Goal: Transaction & Acquisition: Book appointment/travel/reservation

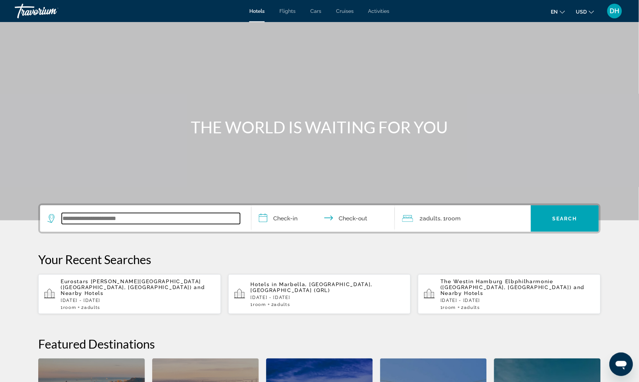
click at [106, 219] on input "Search widget" at bounding box center [151, 218] width 178 height 11
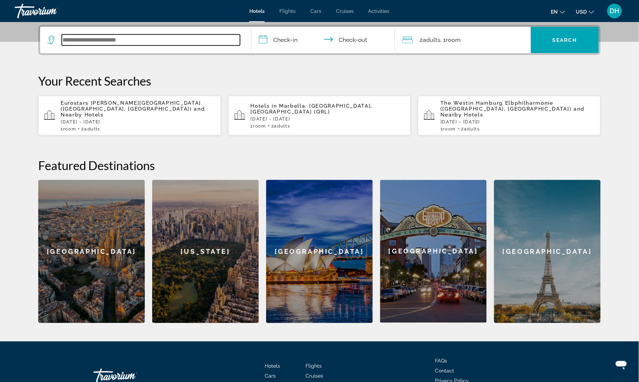
scroll to position [179, 0]
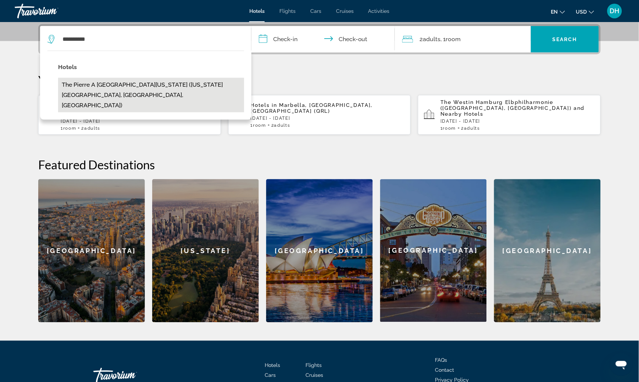
click at [128, 89] on button "The Pierre A [GEOGRAPHIC_DATA][US_STATE] ([US_STATE][GEOGRAPHIC_DATA], [GEOGRAP…" at bounding box center [151, 95] width 186 height 35
type input "**********"
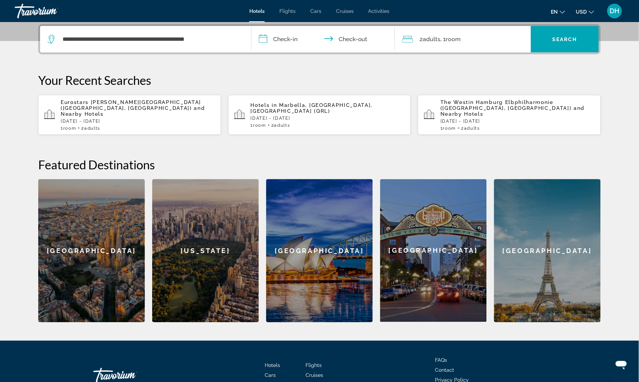
click at [288, 35] on input "**********" at bounding box center [324, 40] width 146 height 29
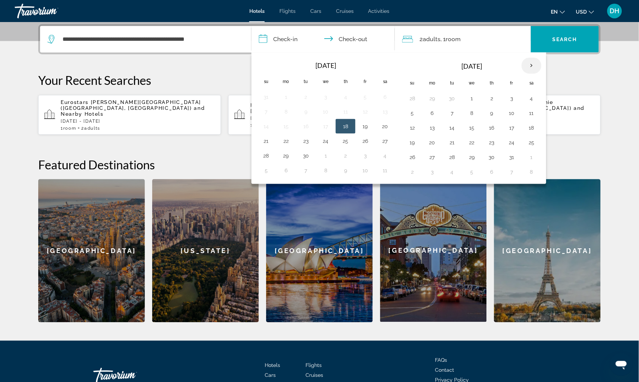
click at [528, 67] on th "Next month" at bounding box center [531, 66] width 20 height 16
click at [528, 66] on th "Next month" at bounding box center [531, 66] width 20 height 16
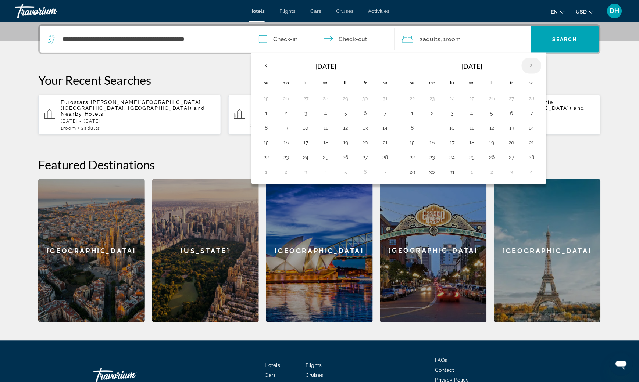
click at [528, 66] on th "Next month" at bounding box center [531, 66] width 20 height 16
drag, startPoint x: 408, startPoint y: 144, endPoint x: 416, endPoint y: 144, distance: 7.7
click at [408, 144] on button "19" at bounding box center [412, 142] width 12 height 10
click at [494, 142] on button "23" at bounding box center [492, 142] width 12 height 10
type input "**********"
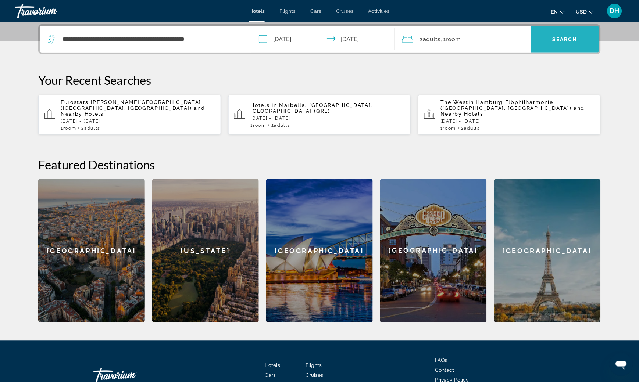
click at [553, 47] on span "Search widget" at bounding box center [565, 40] width 68 height 18
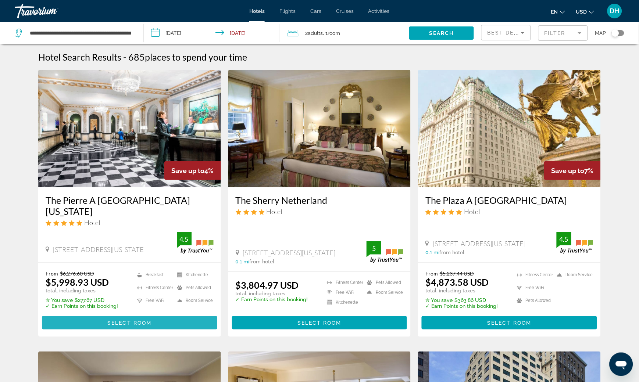
click at [98, 317] on span "Main content" at bounding box center [129, 323] width 175 height 18
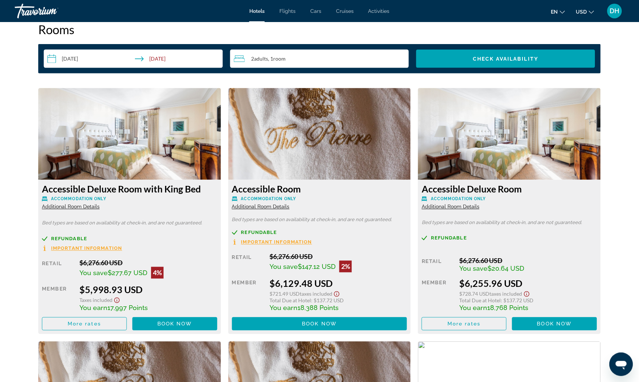
scroll to position [933, 0]
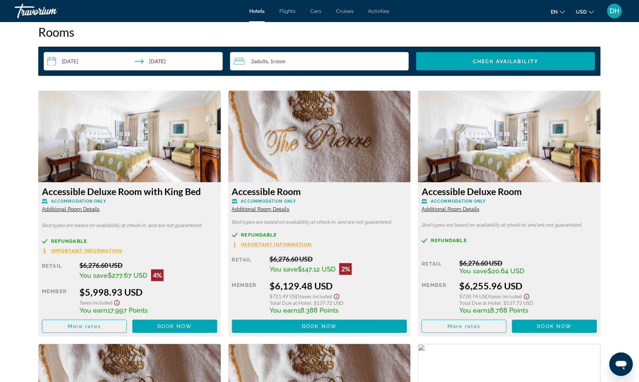
click at [98, 187] on h3 "Accessible Deluxe Room with King Bed" at bounding box center [129, 191] width 175 height 11
copy div "Accessible Deluxe Room with King Bed"
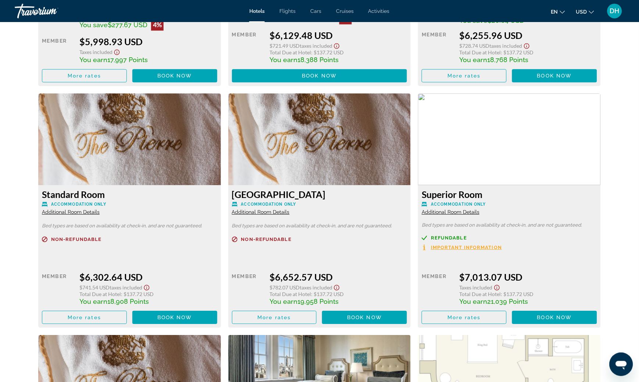
scroll to position [1197, 0]
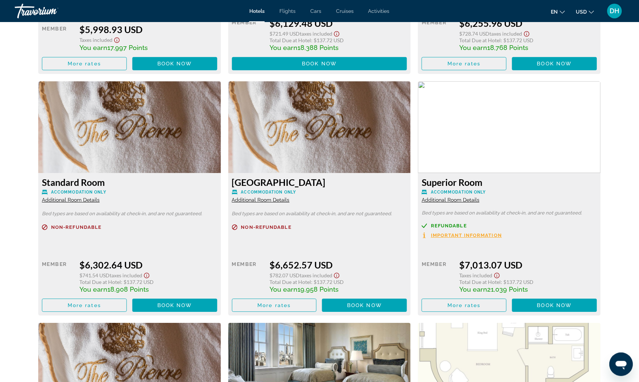
click at [495, 233] on span "Important Information" at bounding box center [466, 235] width 71 height 5
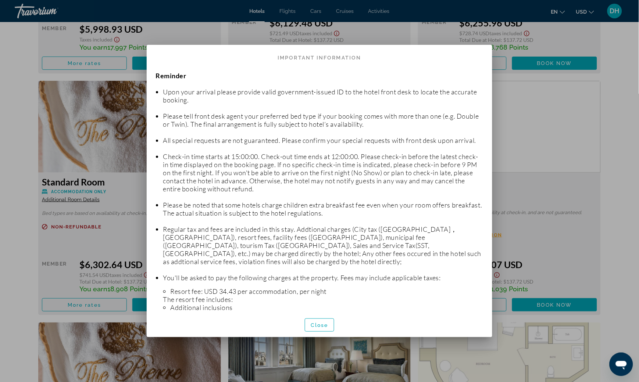
scroll to position [0, 0]
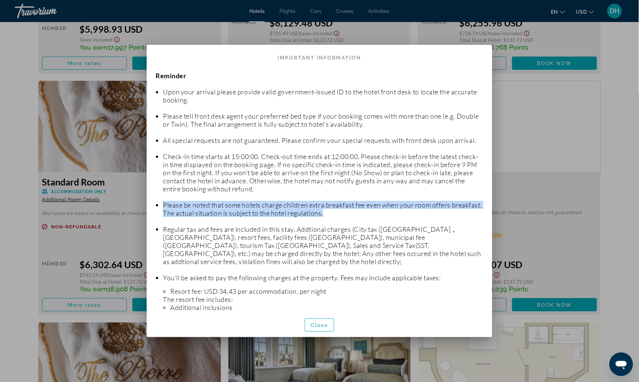
drag, startPoint x: 152, startPoint y: 214, endPoint x: 378, endPoint y: 224, distance: 226.2
click at [378, 224] on div "Reminder Upon your arrival please provide valid government-issued ID to the hot…" at bounding box center [319, 188] width 345 height 248
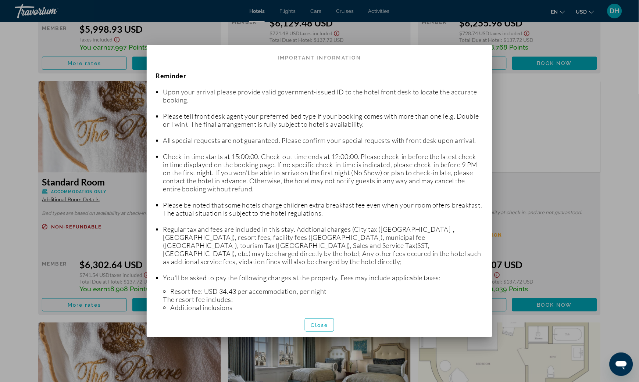
click at [301, 281] on p "You'll be asked to pay the following charges at the property. Fees may include …" at bounding box center [323, 278] width 320 height 8
click at [324, 323] on span "Close" at bounding box center [320, 325] width 18 height 6
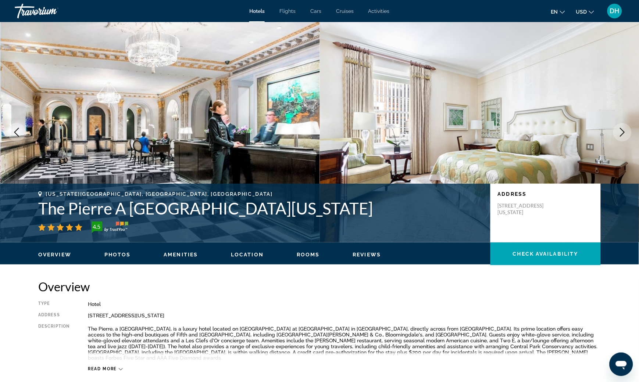
scroll to position [1197, 0]
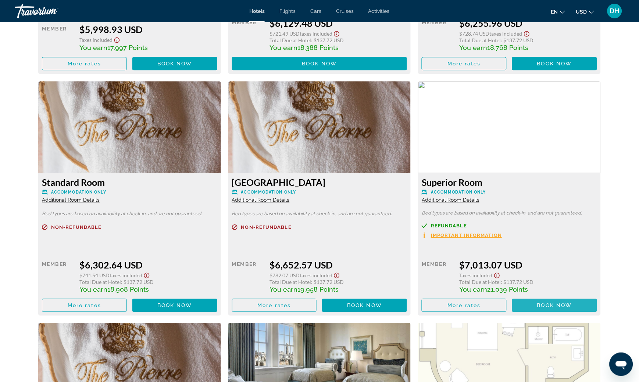
click at [530, 301] on span "Main content" at bounding box center [554, 306] width 85 height 18
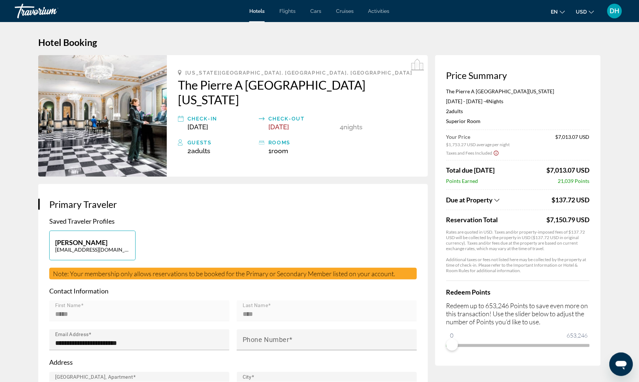
drag, startPoint x: 544, startPoint y: 220, endPoint x: 593, endPoint y: 220, distance: 48.5
click at [594, 220] on div "Price Summary The [PERSON_NAME] A [GEOGRAPHIC_DATA][US_STATE] [DATE] - [DATE] -…" at bounding box center [517, 210] width 165 height 311
copy div "$7,150.79 USD"
click at [476, 262] on p "Additional taxes or fees not listed here may be collected by the property at ti…" at bounding box center [517, 265] width 143 height 17
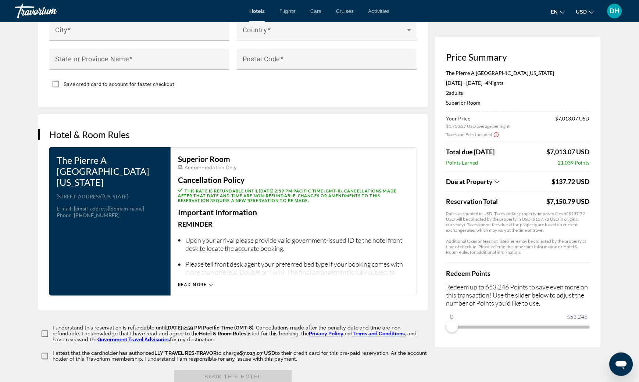
scroll to position [927, 0]
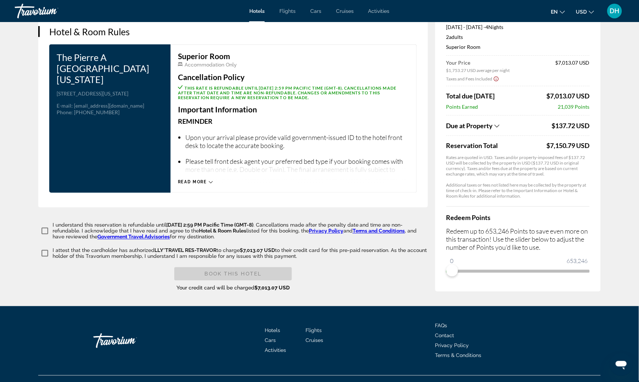
click at [209, 180] on icon "Main content" at bounding box center [211, 182] width 4 height 4
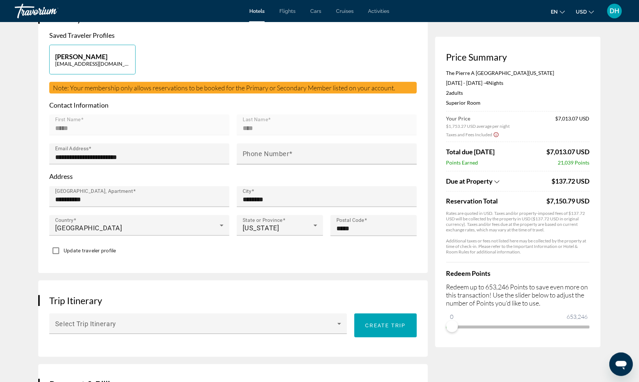
scroll to position [0, 0]
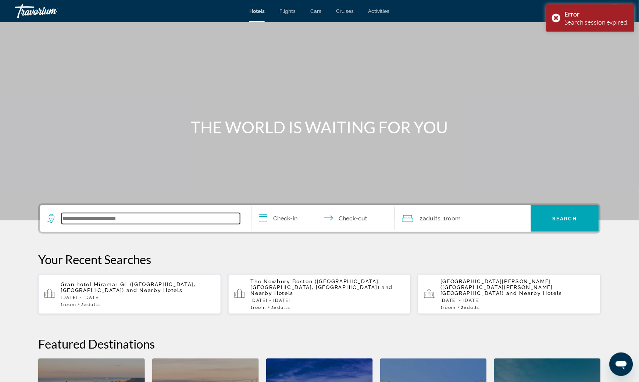
click at [111, 219] on input "Search widget" at bounding box center [151, 218] width 178 height 11
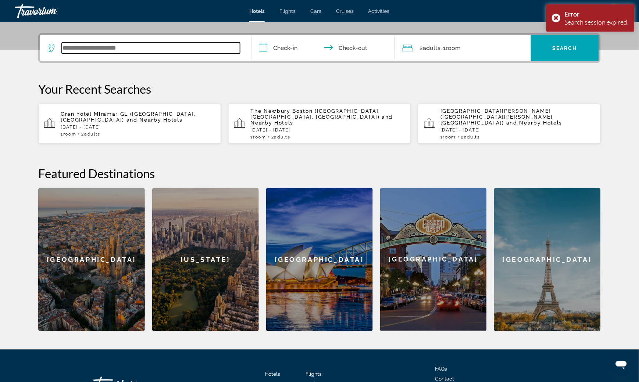
scroll to position [179, 0]
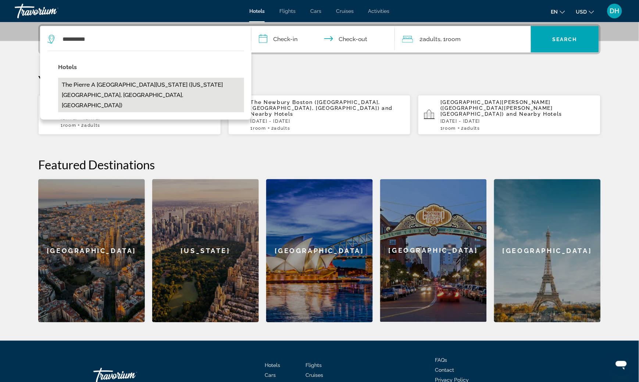
click at [107, 85] on button "The Pierre A [GEOGRAPHIC_DATA][US_STATE] ([US_STATE][GEOGRAPHIC_DATA], [GEOGRAP…" at bounding box center [151, 95] width 186 height 35
type input "**********"
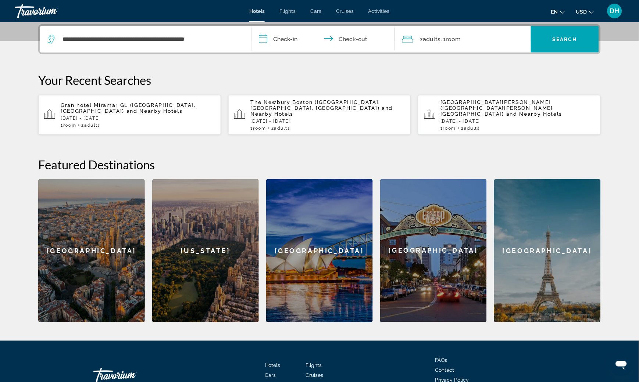
click at [285, 39] on input "**********" at bounding box center [324, 40] width 146 height 29
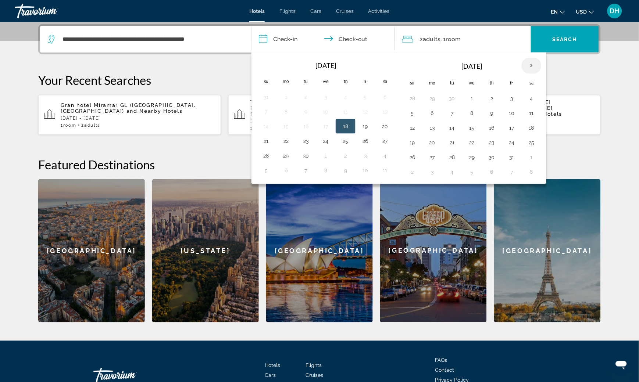
click at [539, 64] on th "Next month" at bounding box center [531, 66] width 20 height 16
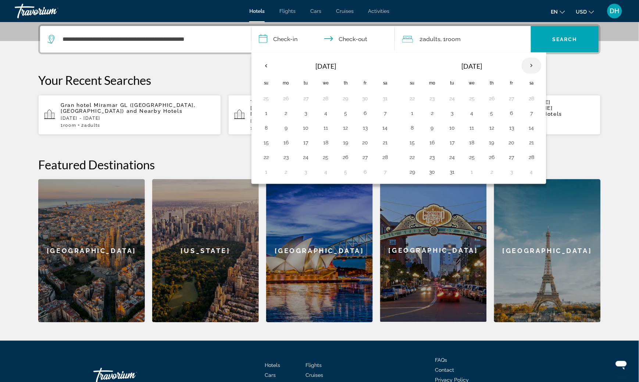
click at [539, 64] on th "Next month" at bounding box center [531, 66] width 20 height 16
click at [409, 143] on button "19" at bounding box center [412, 142] width 12 height 10
click at [498, 142] on button "23" at bounding box center [492, 142] width 12 height 10
type input "**********"
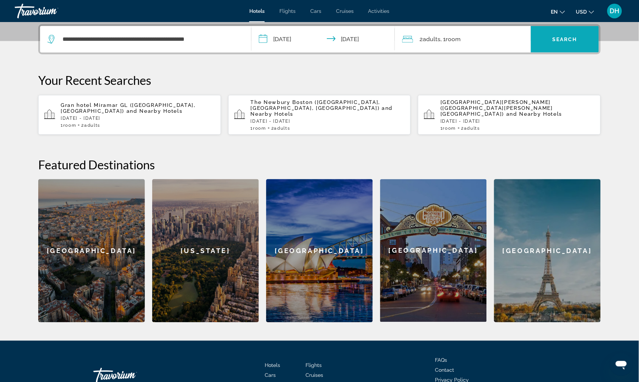
click at [555, 37] on span "Search" at bounding box center [564, 39] width 25 height 6
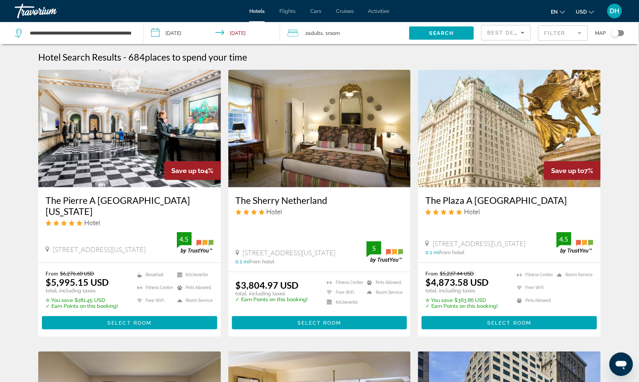
click at [203, 110] on img "Main content" at bounding box center [129, 129] width 183 height 118
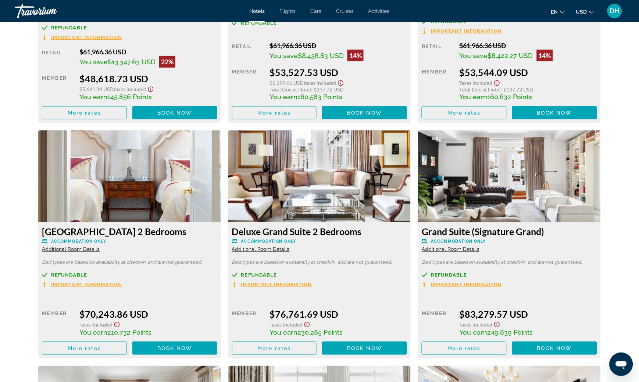
scroll to position [3771, 0]
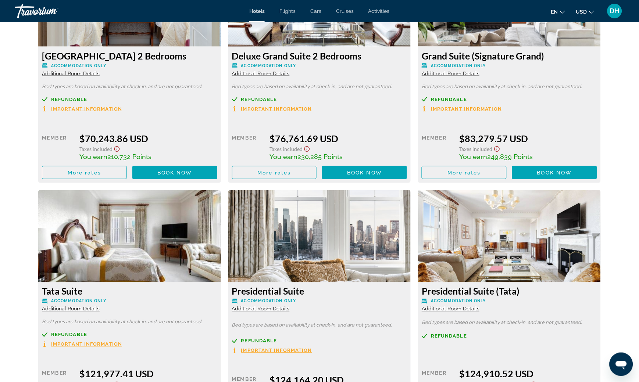
click at [413, 93] on div "Deluxe Grand Suite 2 Bedrooms Accommodation Only Additional Room Details Bed ty…" at bounding box center [320, 69] width 190 height 228
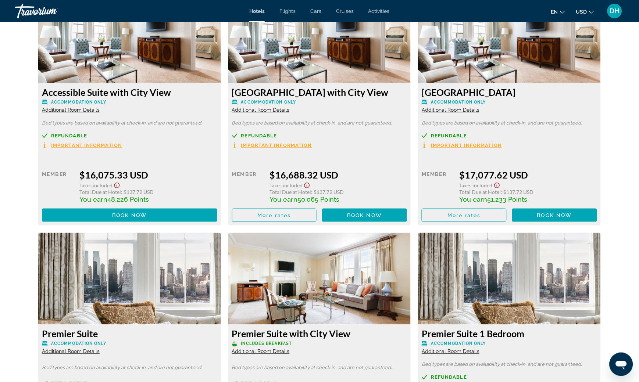
scroll to position [2868, 0]
